Goal: Use online tool/utility: Utilize a website feature to perform a specific function

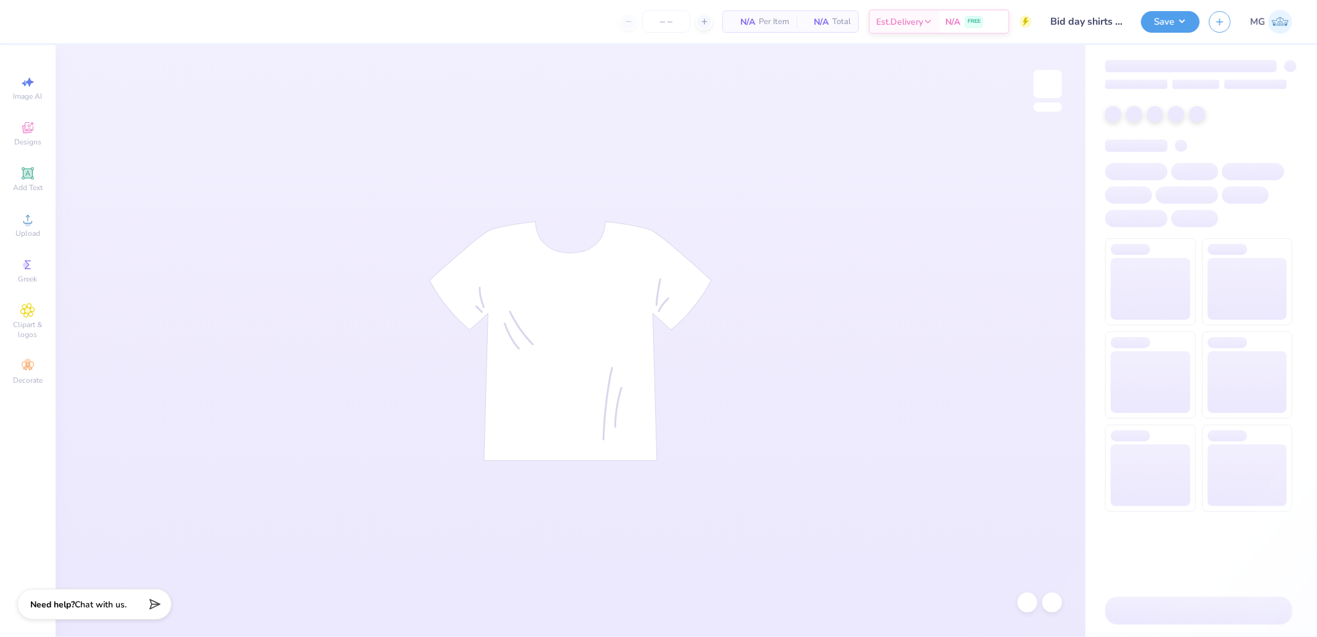
type input "50"
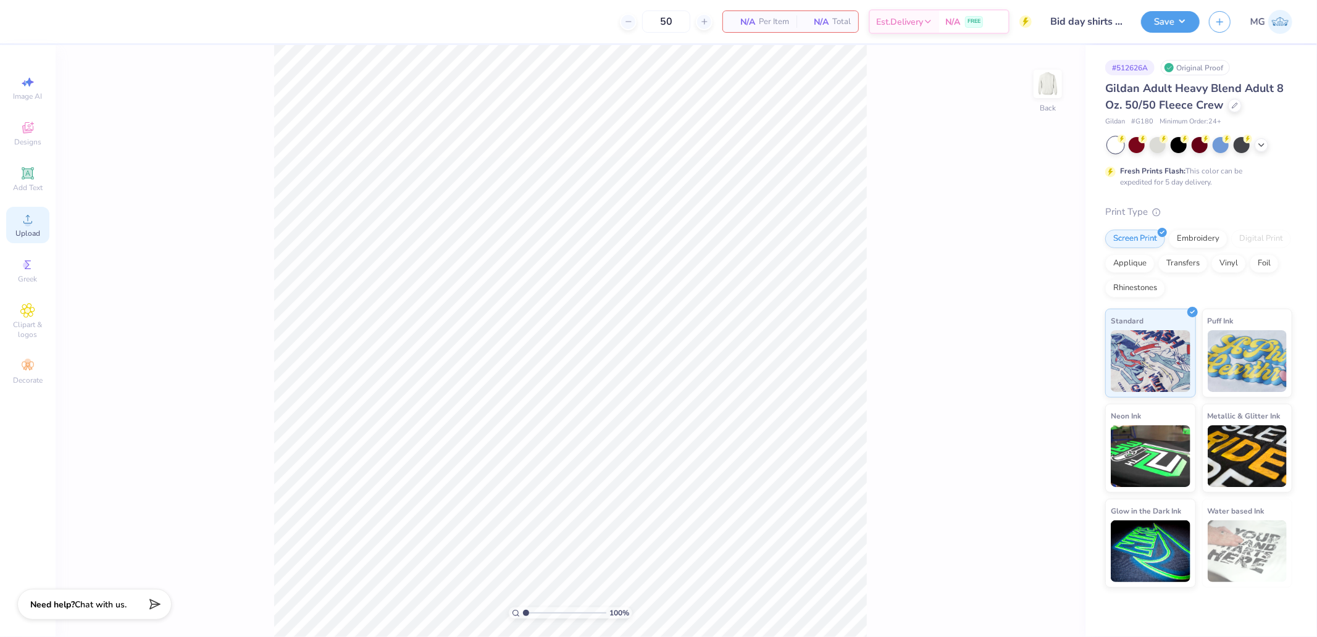
click at [31, 226] on icon at bounding box center [27, 219] width 15 height 15
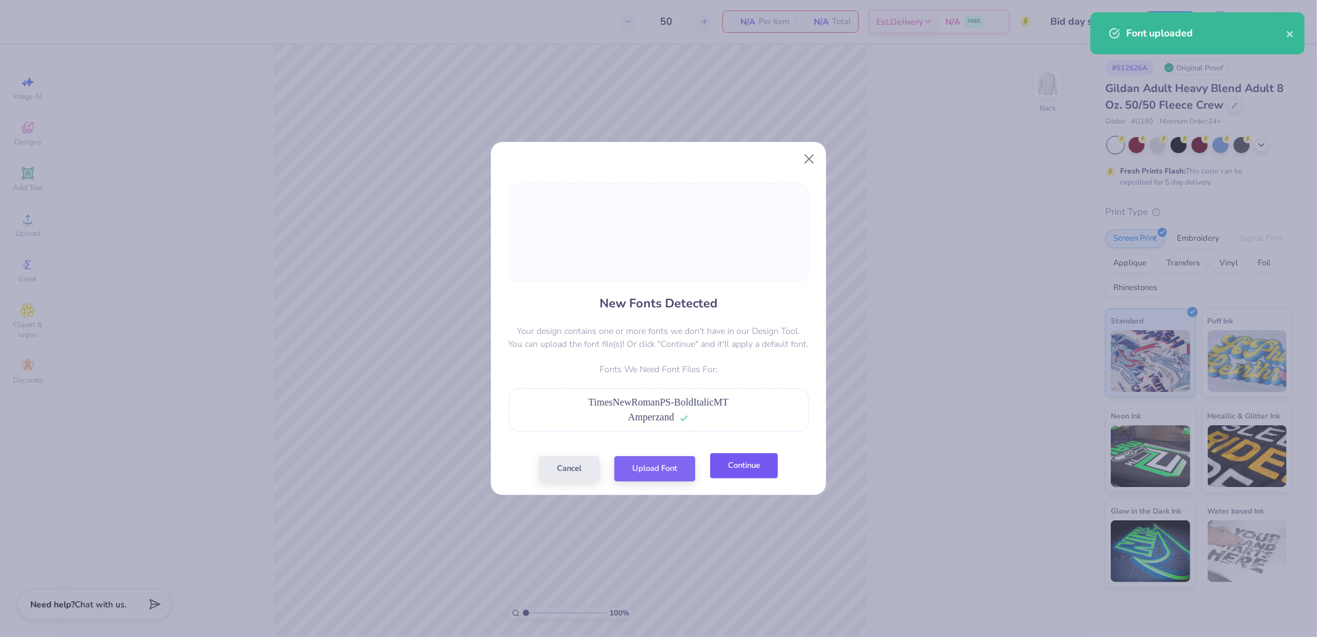
click at [753, 470] on button "Continue" at bounding box center [744, 465] width 68 height 25
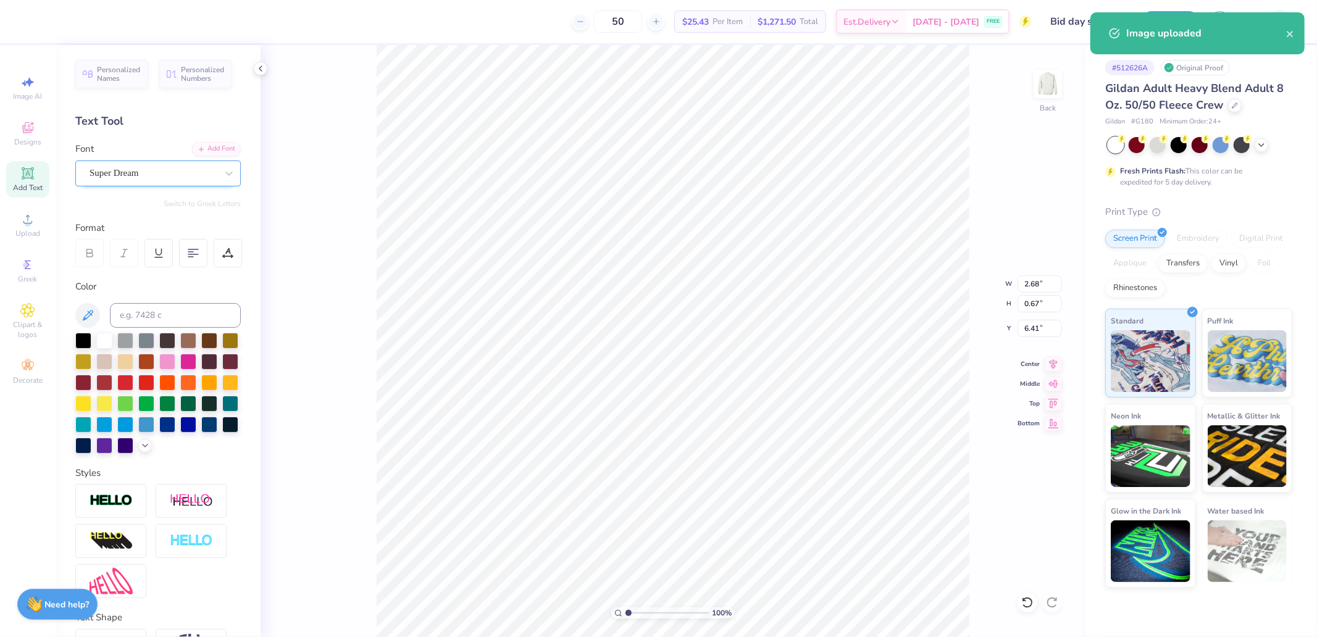
click at [182, 179] on div "Super Dream" at bounding box center [153, 173] width 130 height 19
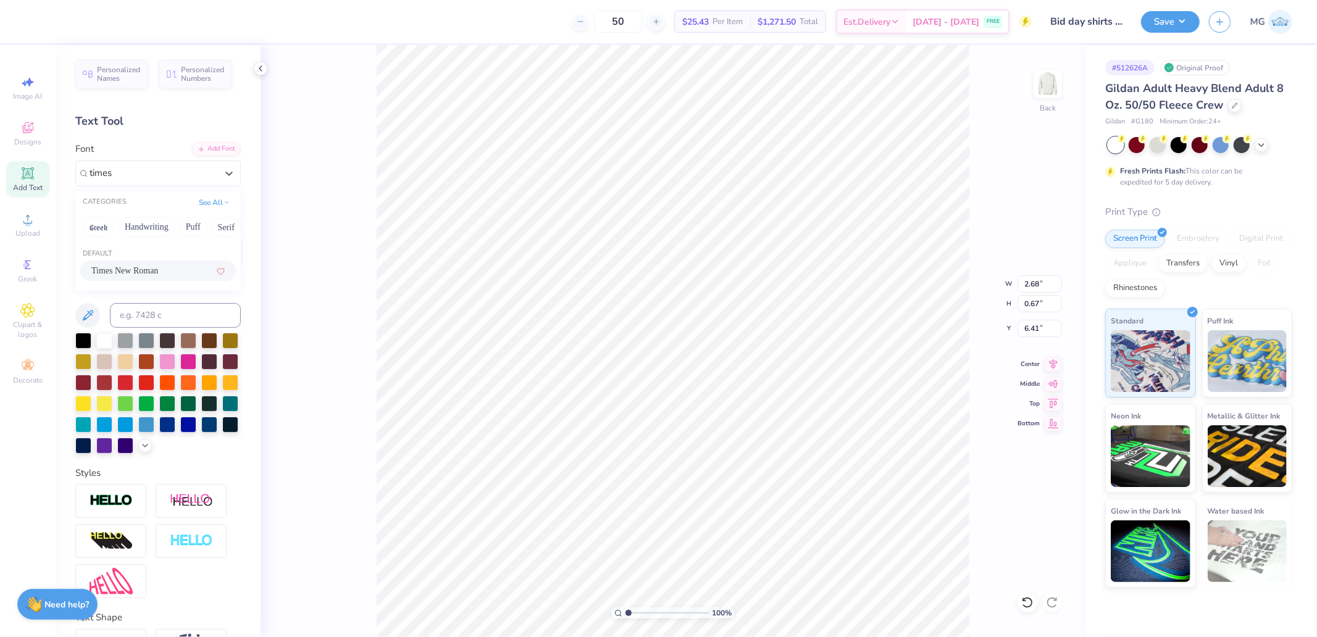
click at [123, 269] on span "Times New Roman" at bounding box center [124, 270] width 67 height 13
type input "times"
type input "2.99"
type input "0.61"
type input "6.47"
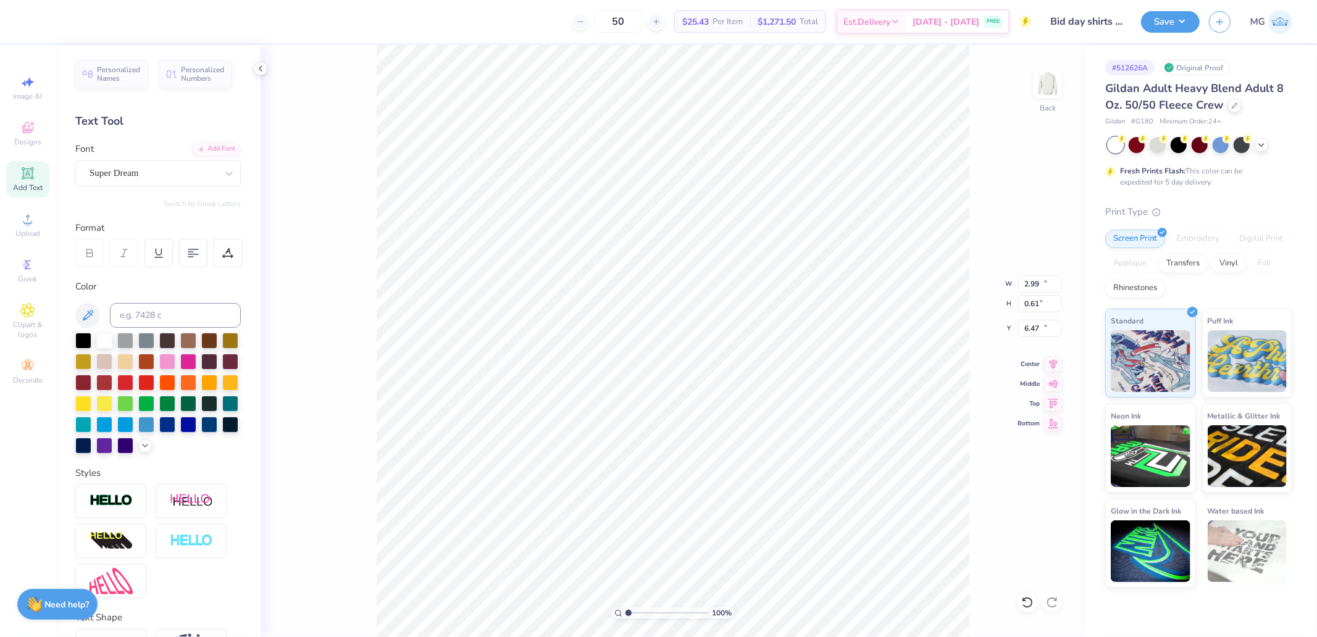
type input "10.43"
type input "0.79"
type input "19.23"
click at [156, 157] on div "Font Super Dream" at bounding box center [157, 164] width 165 height 44
click at [153, 167] on div "Super Dream" at bounding box center [153, 173] width 130 height 19
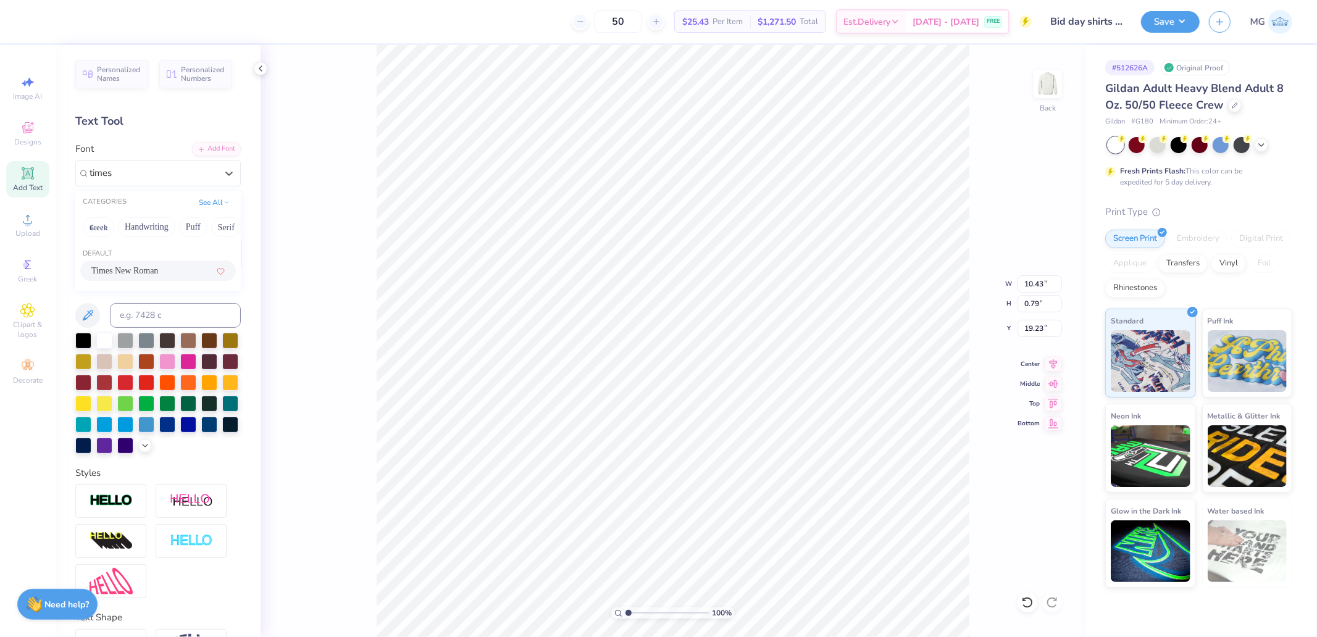
click at [158, 272] on span "Times New Roman" at bounding box center [124, 270] width 67 height 13
type input "times"
type input "8.72"
type input "0.76"
type input "19.26"
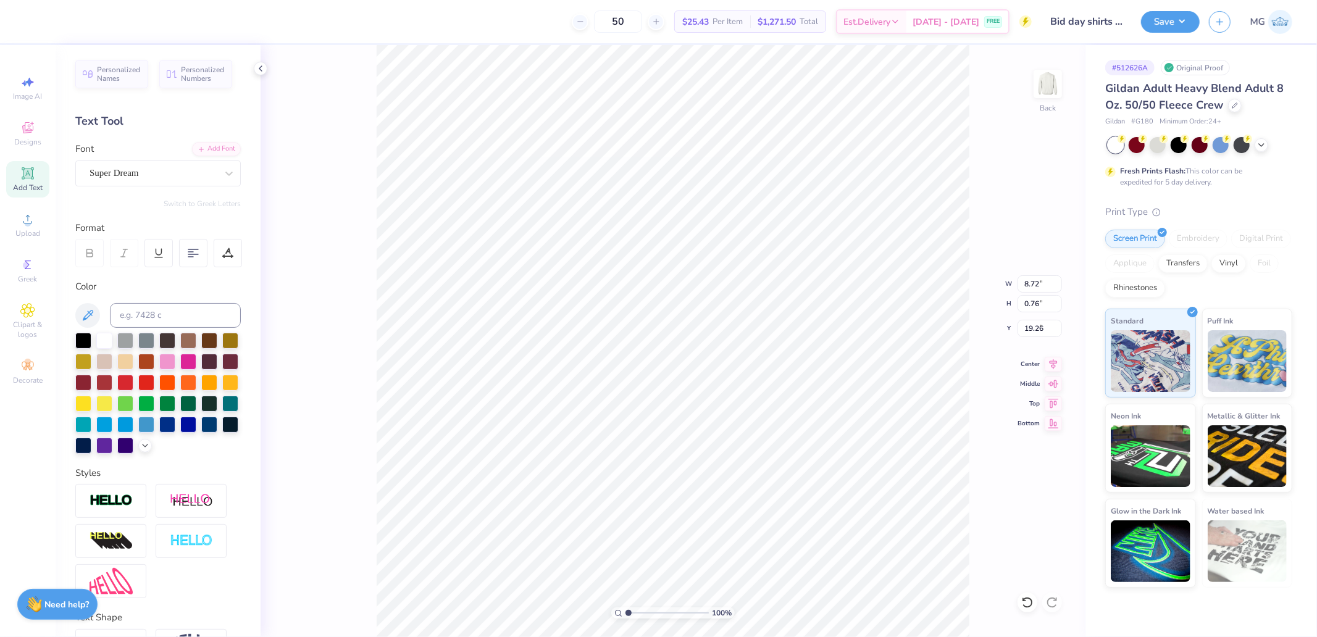
type input "1.83"
type input "0.64"
type input "9.25"
click at [155, 175] on div "Super Dream" at bounding box center [153, 173] width 130 height 19
click at [139, 267] on span "Times New Roman" at bounding box center [124, 270] width 67 height 13
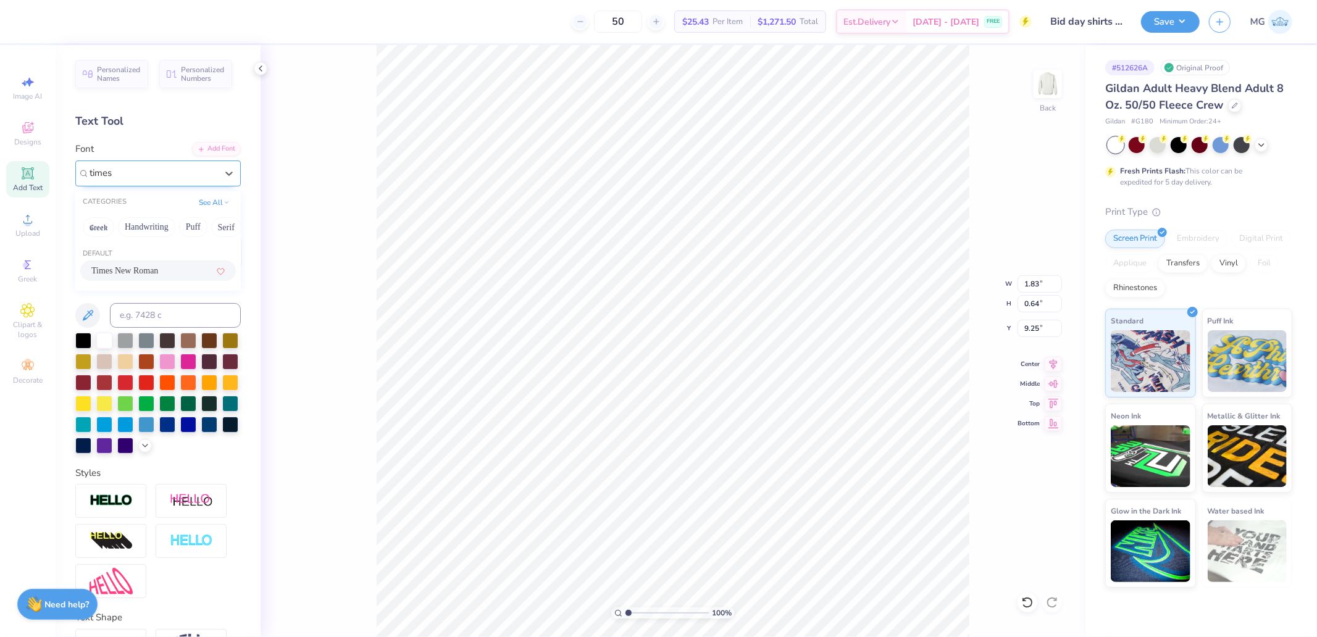
type input "times"
type input "1.49"
type input "0.61"
type input "9.28"
type input "14.97"
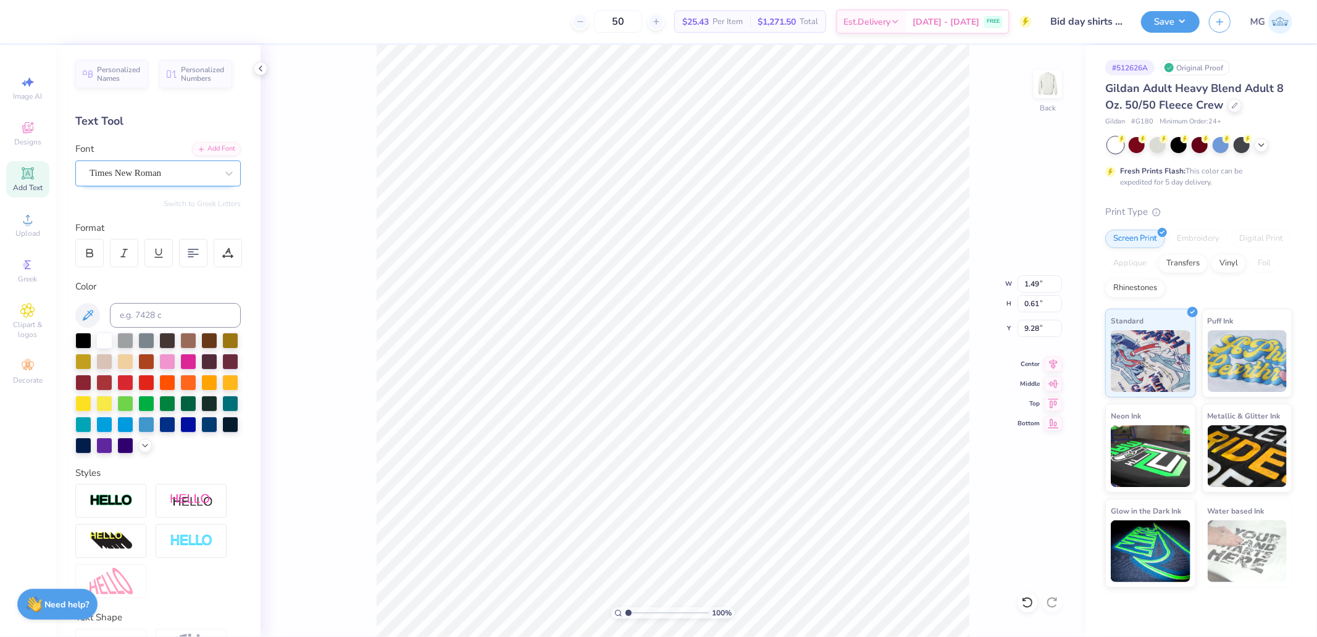
type input "2.07"
type input "7.38"
click at [132, 169] on div "Super Dream" at bounding box center [153, 173] width 130 height 19
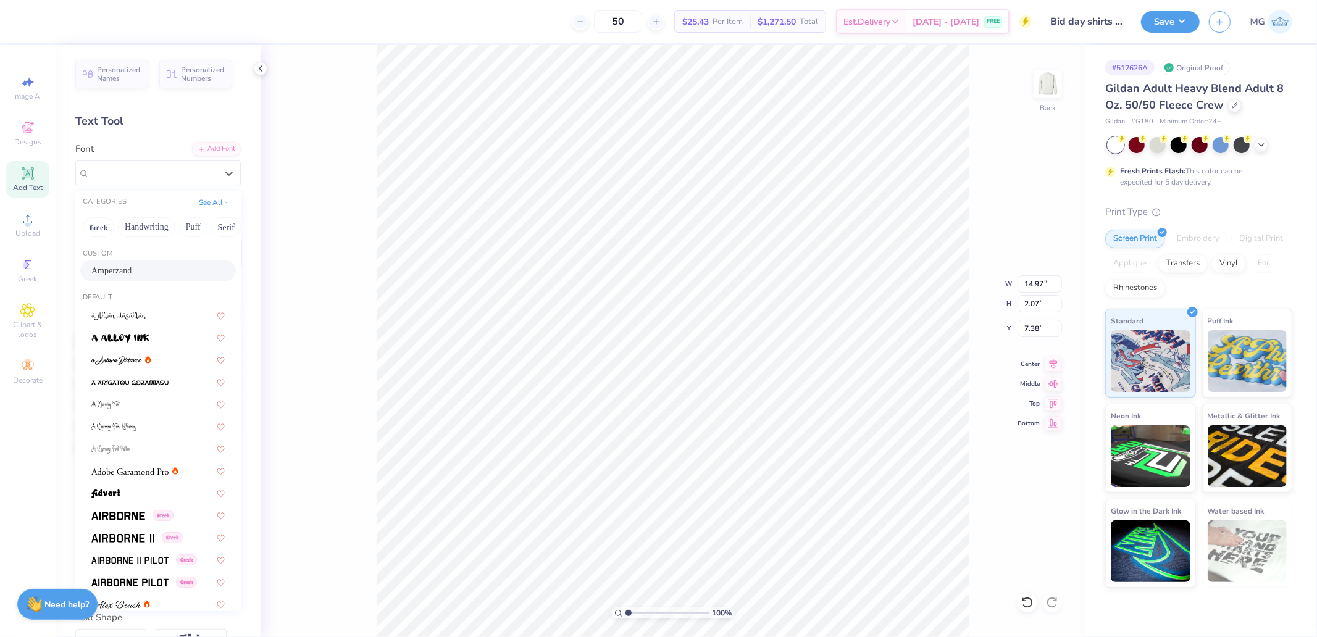
click at [127, 272] on span "Amperzand" at bounding box center [111, 270] width 40 height 13
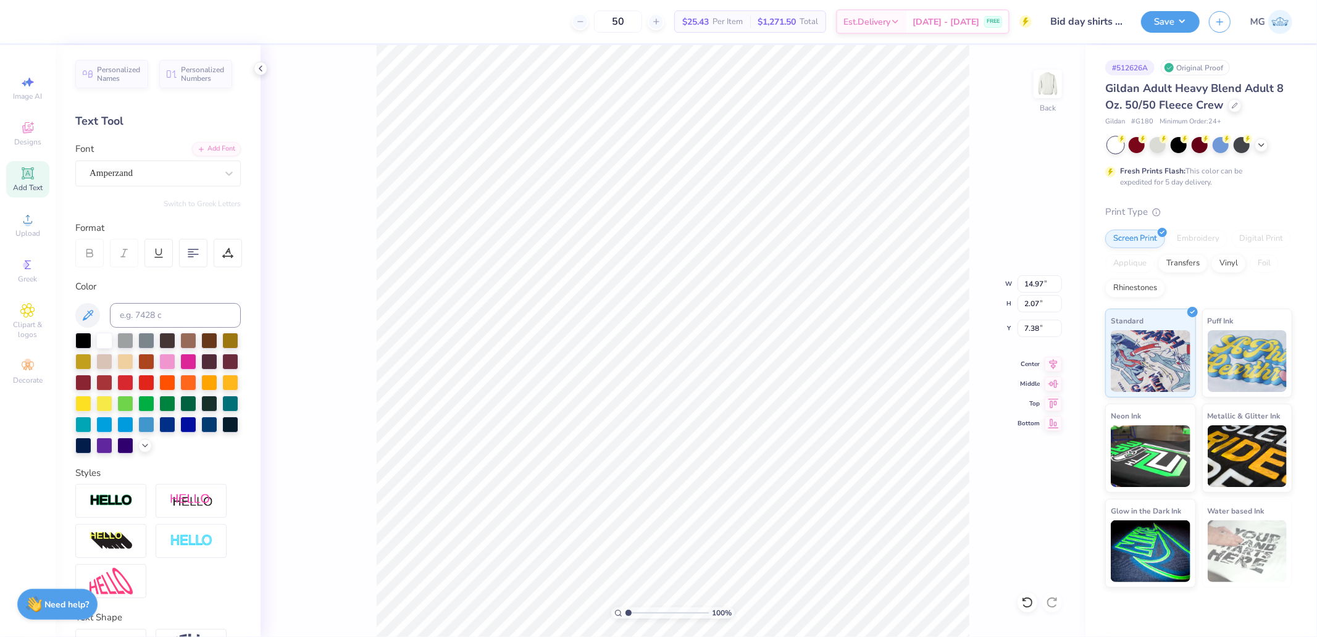
type input "14.12"
type input "2.38"
type input "7.14"
type input "1.49"
type input "9.28"
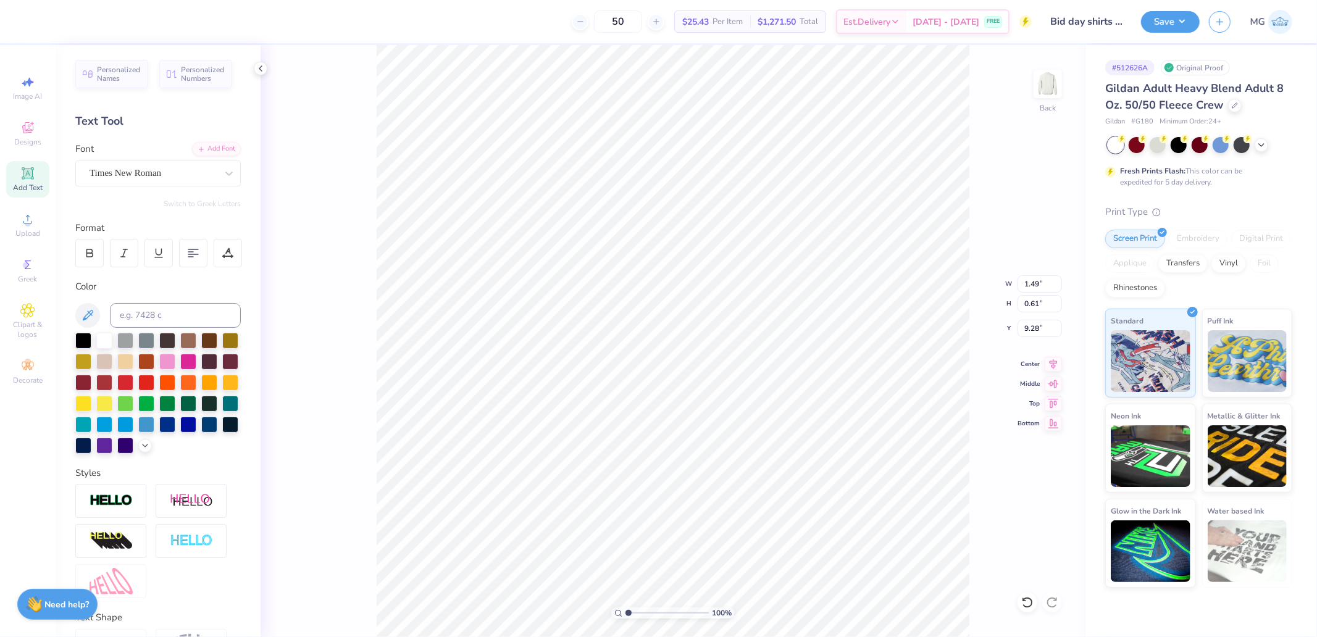
type input "2.99"
type input "6.53"
type input "1.49"
type input "9.22"
type input "8.72"
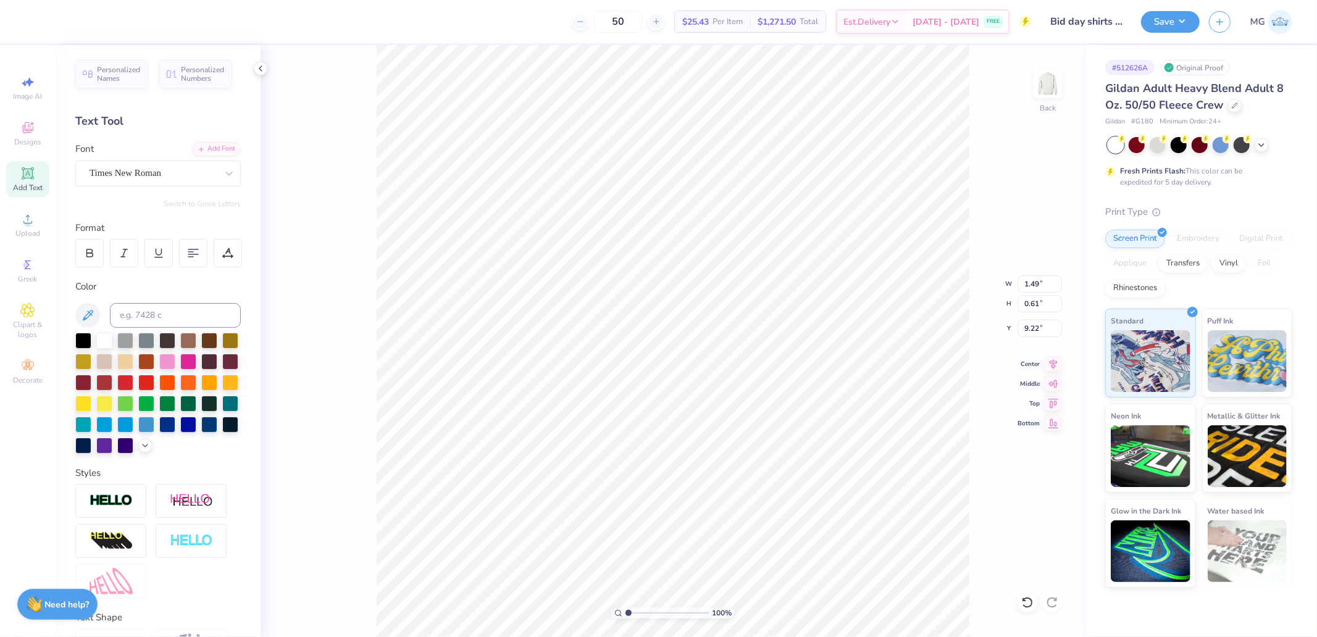
type input "0.76"
type input "19.26"
click at [1037, 288] on input "14.12" at bounding box center [1040, 283] width 44 height 17
type input "12.00"
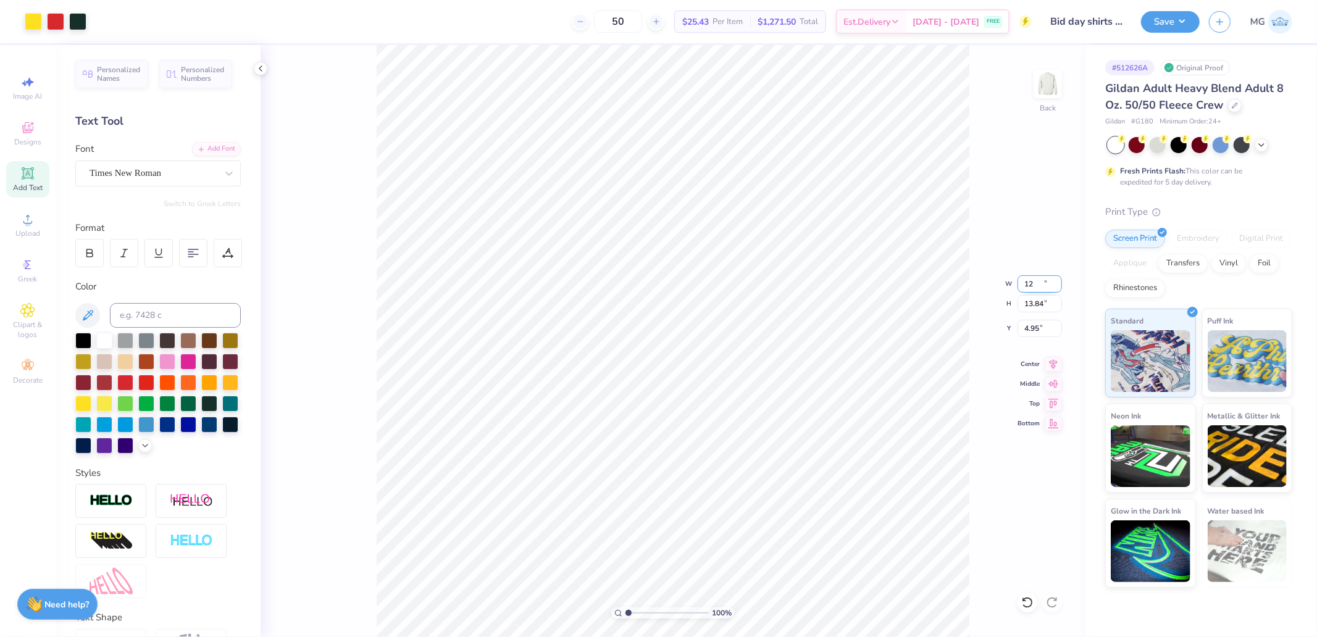
type input "13.84"
drag, startPoint x: 1047, startPoint y: 398, endPoint x: 1046, endPoint y: 320, distance: 77.8
click at [1047, 398] on icon at bounding box center [1053, 403] width 17 height 15
type input "0.50"
click at [1045, 320] on input "0.50" at bounding box center [1040, 328] width 44 height 17
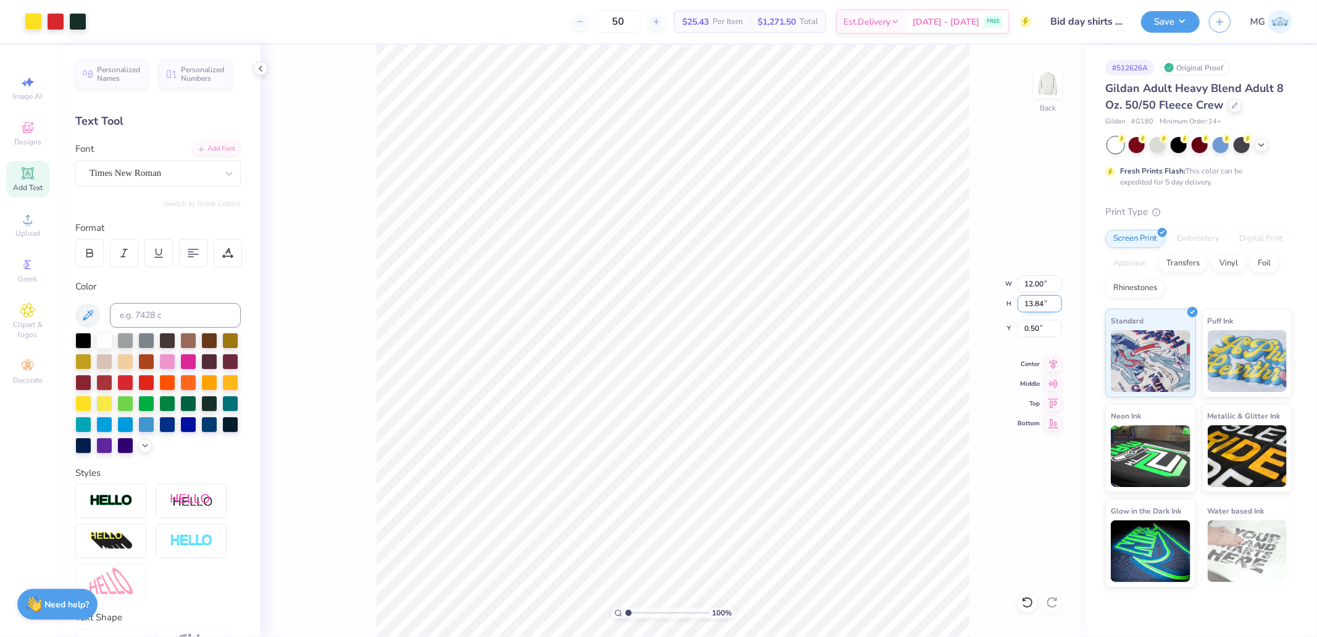
click at [1043, 306] on input "13.84" at bounding box center [1040, 303] width 44 height 17
type input "11"
type input "9.54"
type input "11.00"
click at [1032, 329] on input "1.92" at bounding box center [1040, 328] width 44 height 17
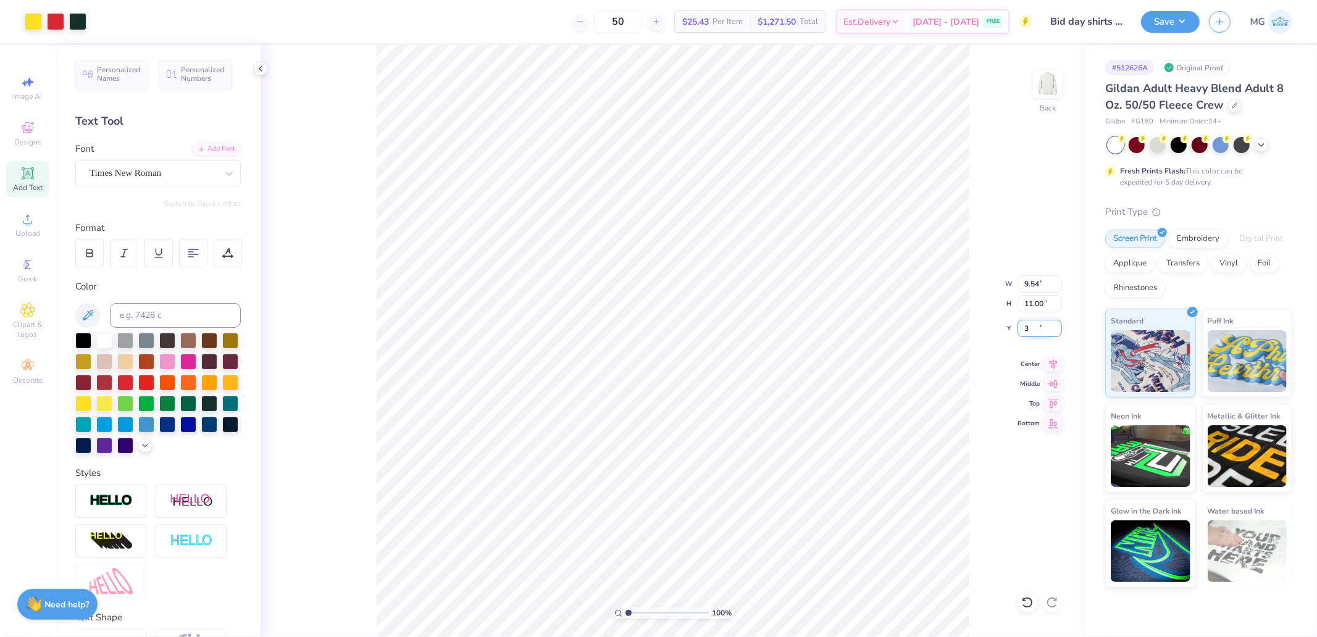
type input "3.00"
click at [1152, 15] on button "Save" at bounding box center [1170, 20] width 59 height 22
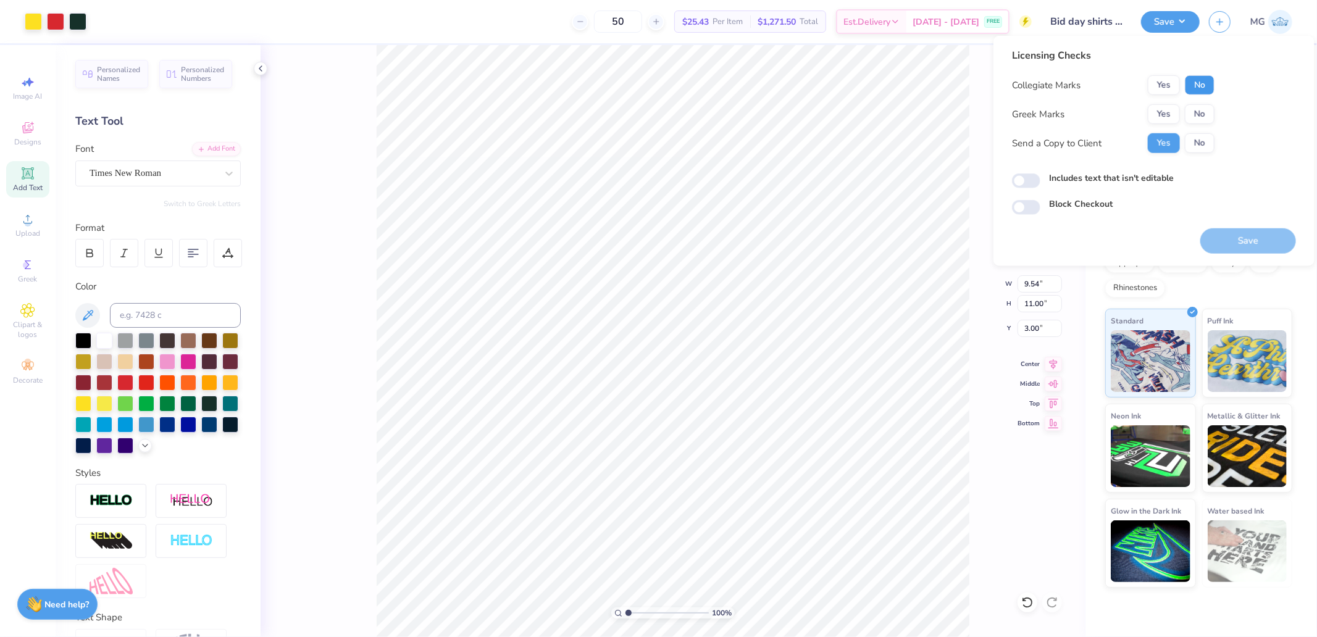
drag, startPoint x: 1198, startPoint y: 83, endPoint x: 1152, endPoint y: 102, distance: 50.1
click at [1196, 83] on button "No" at bounding box center [1200, 85] width 30 height 20
click at [1140, 111] on div "Greek Marks Yes No" at bounding box center [1113, 114] width 203 height 20
click at [1155, 114] on button "Yes" at bounding box center [1164, 114] width 32 height 20
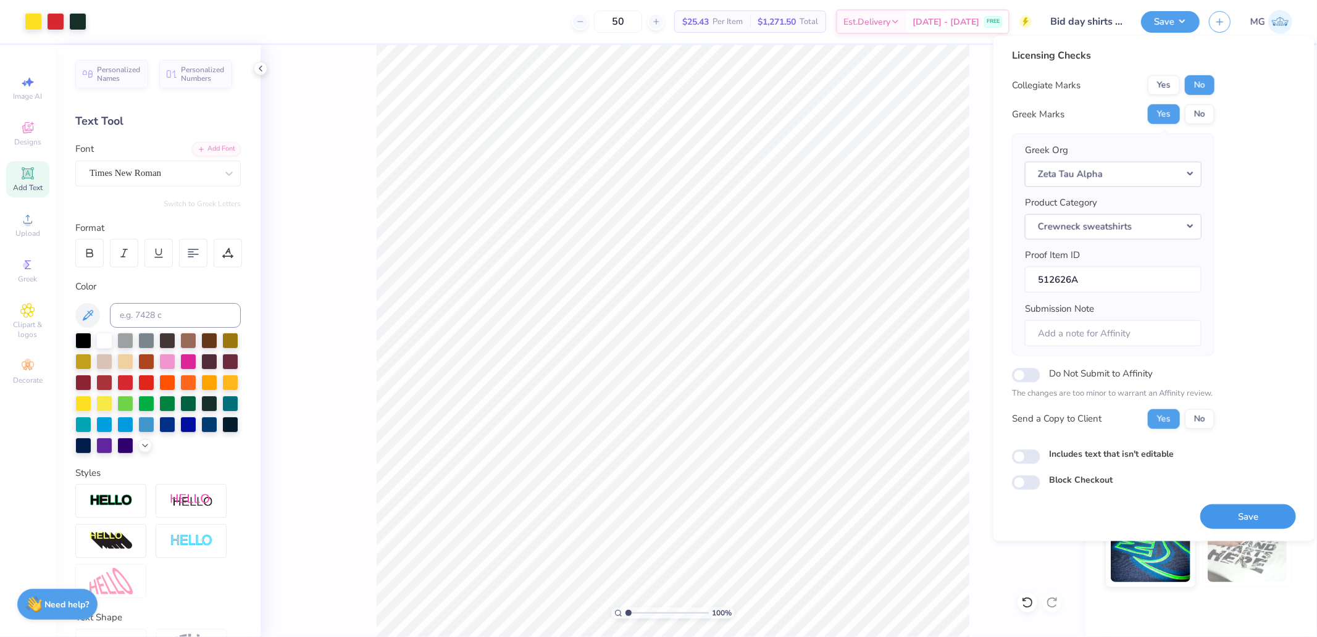
click at [1231, 520] on button "Save" at bounding box center [1248, 516] width 96 height 25
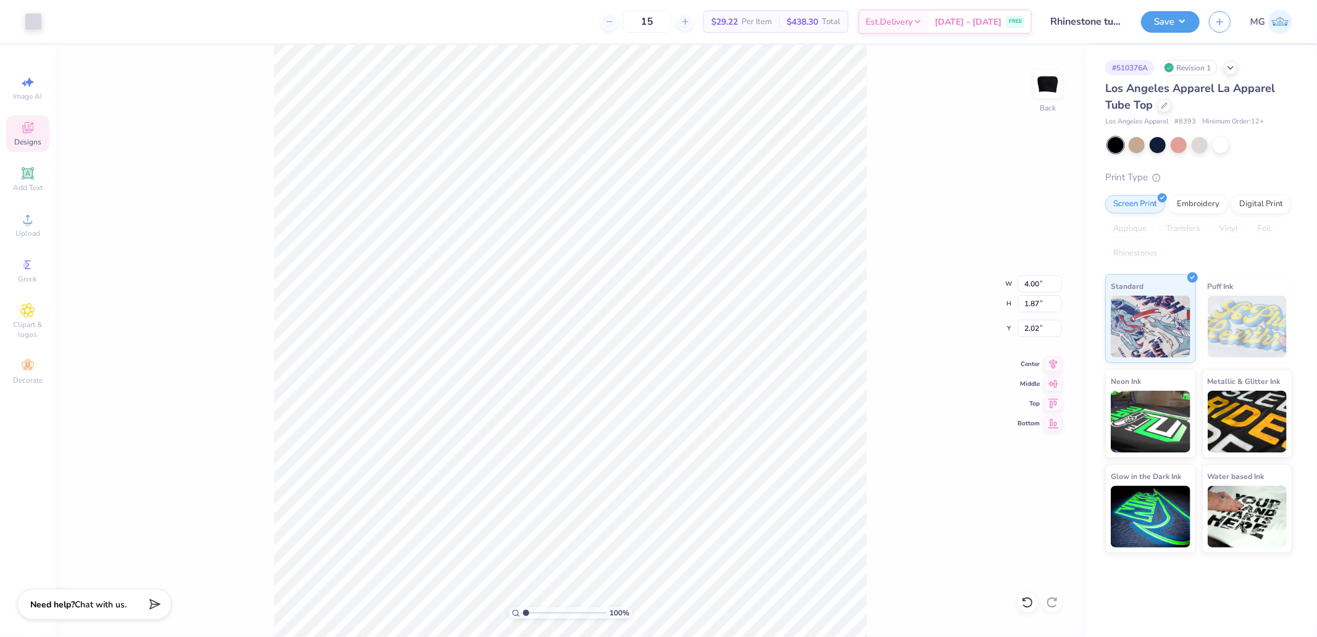
type input "2.02"
click at [627, 519] on li "Ungroup" at bounding box center [635, 518] width 97 height 24
